Goal: Find specific page/section: Find specific page/section

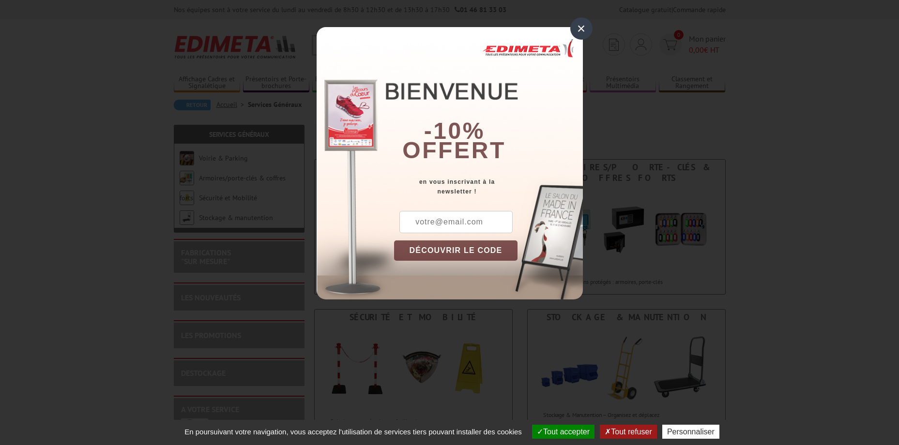
click at [582, 28] on div "×" at bounding box center [581, 28] width 22 height 22
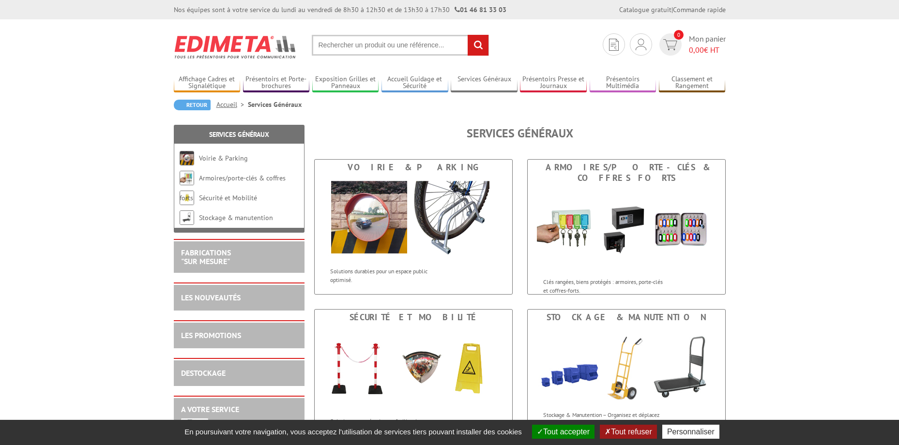
click at [342, 45] on input "text" at bounding box center [400, 45] width 177 height 21
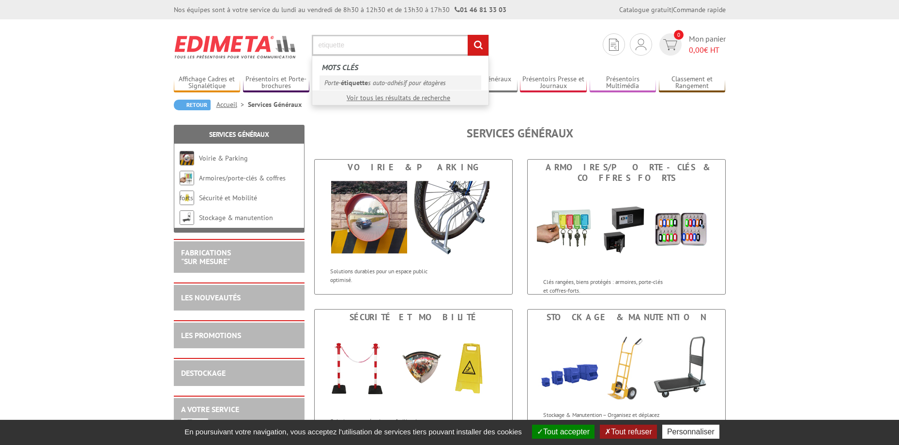
type input "etiquette"
click at [368, 84] on link "Porte- étiquette s auto-adhésif pour étagères" at bounding box center [400, 82] width 162 height 15
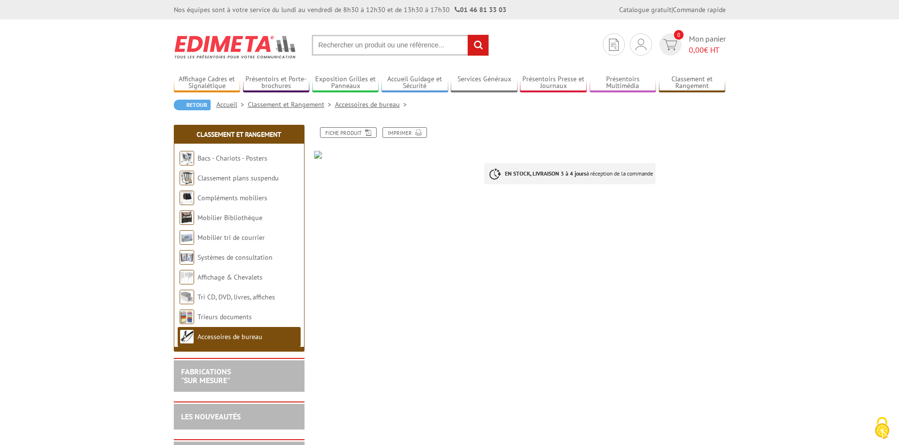
click at [333, 48] on input "text" at bounding box center [400, 45] width 177 height 21
click at [333, 46] on input "text" at bounding box center [400, 45] width 177 height 21
type input "etiquette adhsives"
click at [468, 35] on input "rechercher" at bounding box center [478, 45] width 21 height 21
